Goal: Task Accomplishment & Management: Manage account settings

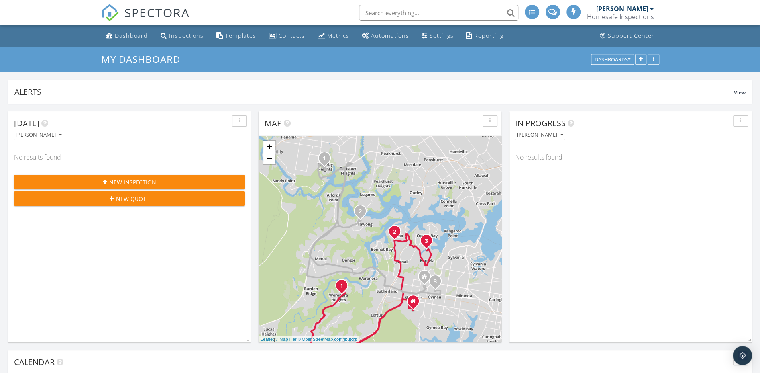
scroll to position [1203, 760]
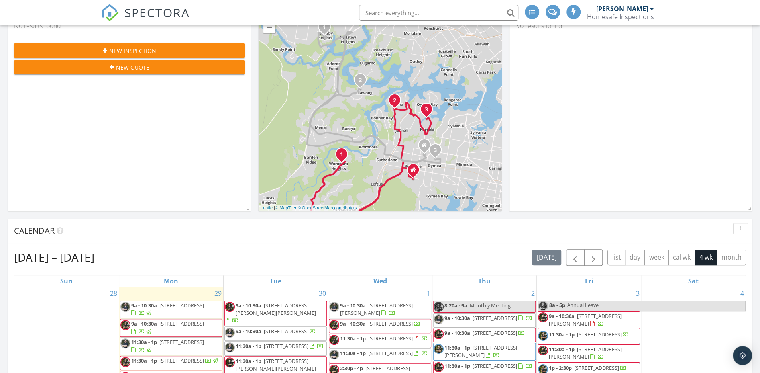
scroll to position [90, 0]
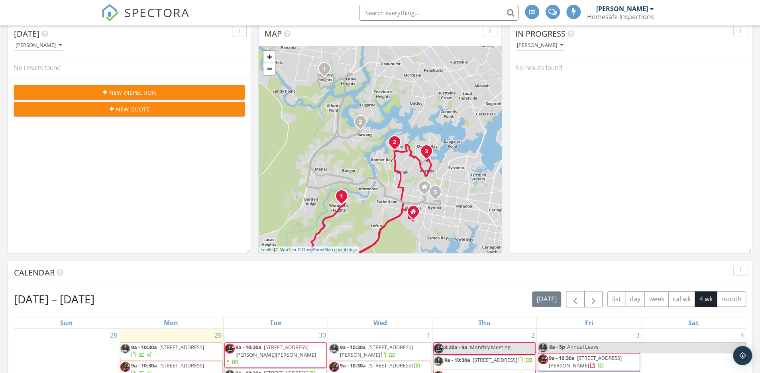
click at [619, 17] on div "Homesafe Inspections" at bounding box center [620, 17] width 67 height 8
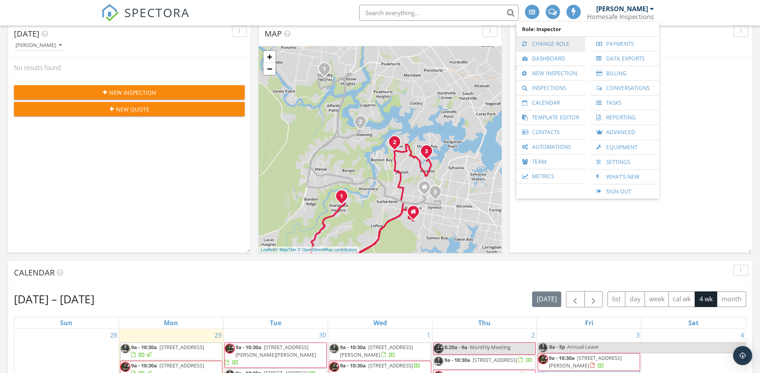
click at [562, 47] on link "Change Role" at bounding box center [550, 44] width 61 height 14
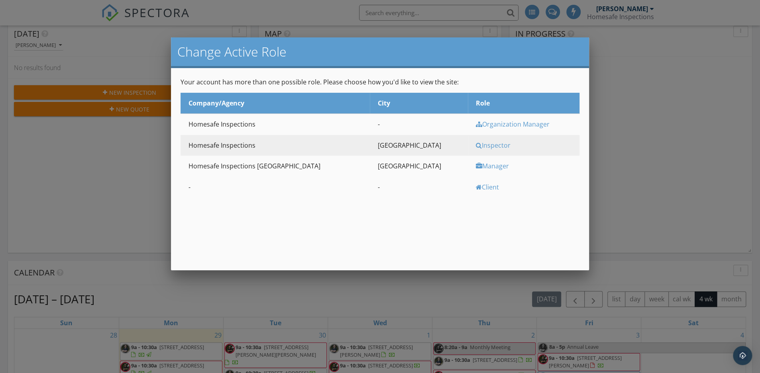
click at [485, 165] on div "Manager" at bounding box center [527, 166] width 102 height 9
